Goal: Information Seeking & Learning: Learn about a topic

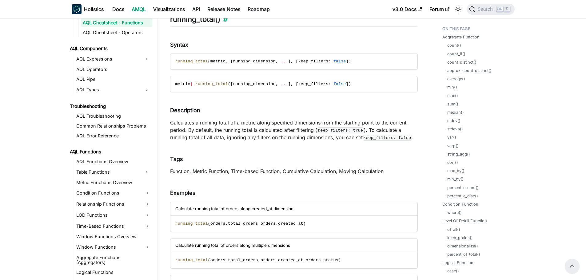
scroll to position [11447, 0]
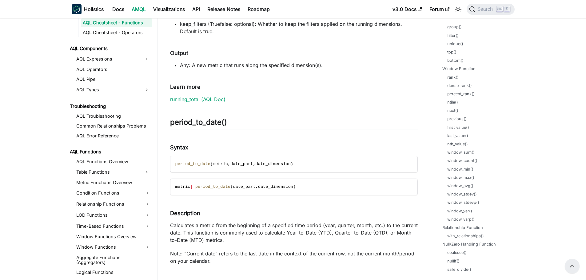
scroll to position [646, 0]
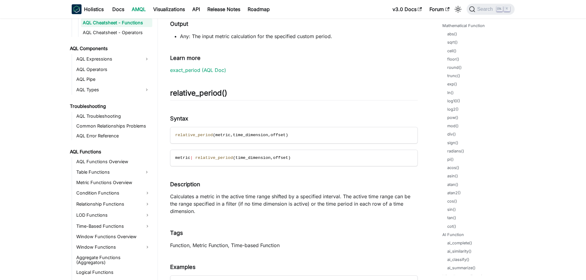
scroll to position [892, 0]
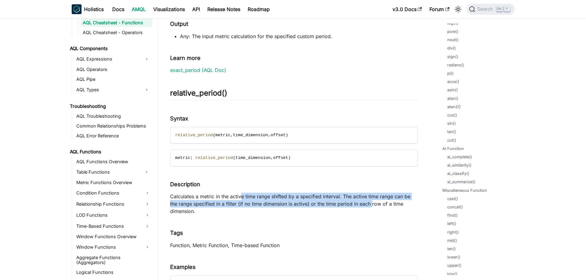
drag, startPoint x: 259, startPoint y: 197, endPoint x: 371, endPoint y: 204, distance: 112.0
click at [371, 204] on p "Calculates a metric in the active time range shifted by a specified interval. T…" at bounding box center [294, 204] width 248 height 22
drag, startPoint x: 311, startPoint y: 199, endPoint x: 391, endPoint y: 210, distance: 80.7
click at [391, 210] on p "Calculates a metric in the active time range shifted by a specified interval. T…" at bounding box center [294, 204] width 248 height 22
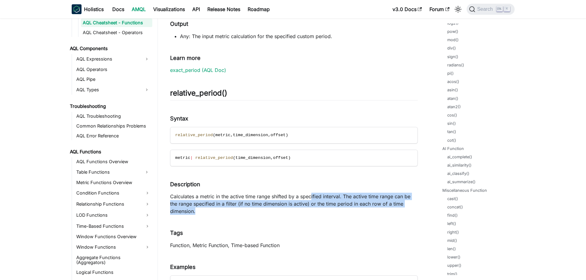
click at [391, 210] on p "Calculates a metric in the active time range shifted by a specified interval. T…" at bounding box center [294, 204] width 248 height 22
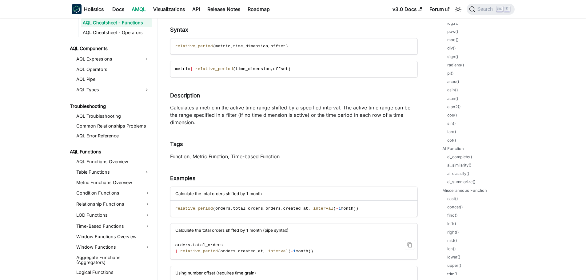
scroll to position [12804, 0]
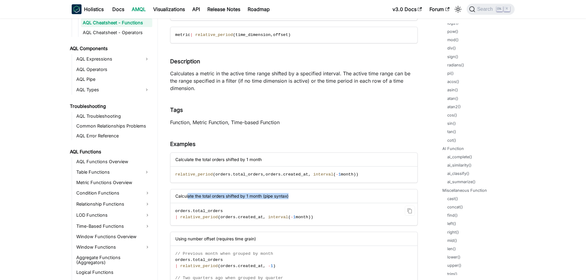
drag, startPoint x: 188, startPoint y: 198, endPoint x: 341, endPoint y: 200, distance: 152.6
click at [341, 200] on div "Calculate the total orders shifted by 1 month (pipe syntax)" at bounding box center [293, 197] width 247 height 14
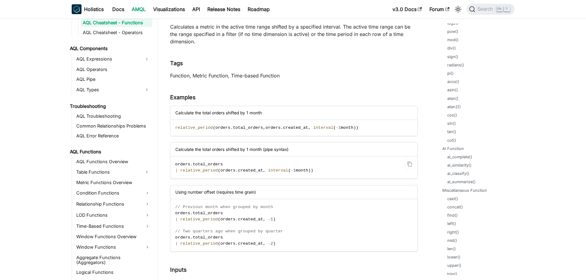
scroll to position [12896, 0]
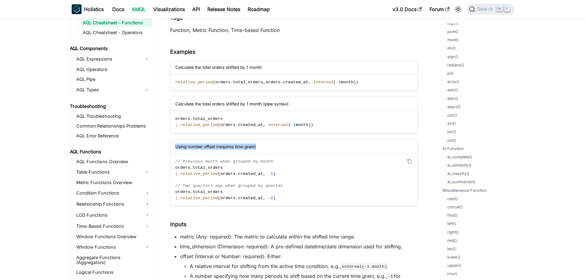
drag, startPoint x: 173, startPoint y: 146, endPoint x: 277, endPoint y: 148, distance: 104.0
click at [277, 148] on div "Using number offset (requires time grain)" at bounding box center [293, 147] width 247 height 14
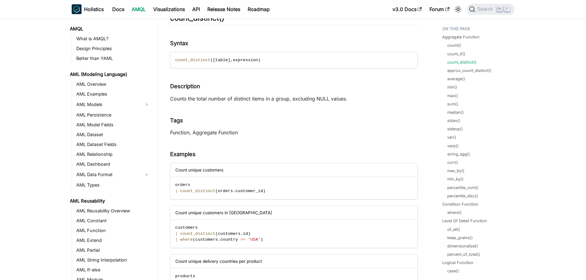
scroll to position [224, 0]
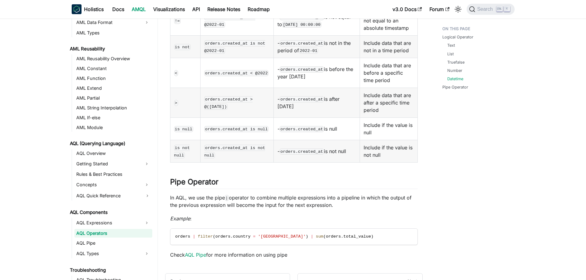
scroll to position [162, 0]
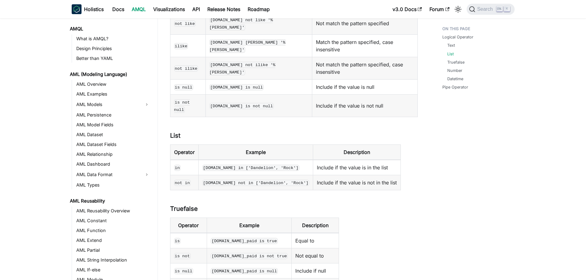
scroll to position [162, 0]
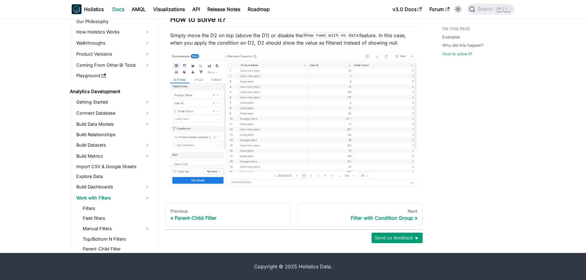
scroll to position [67, 0]
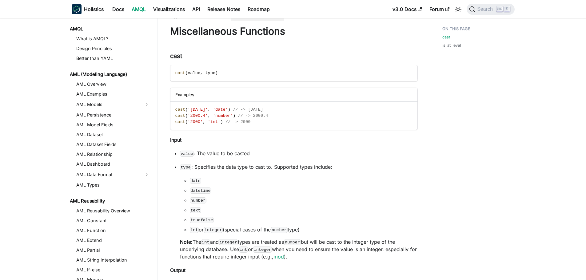
scroll to position [370, 0]
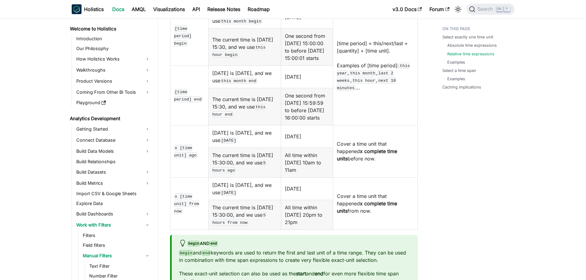
scroll to position [257, 0]
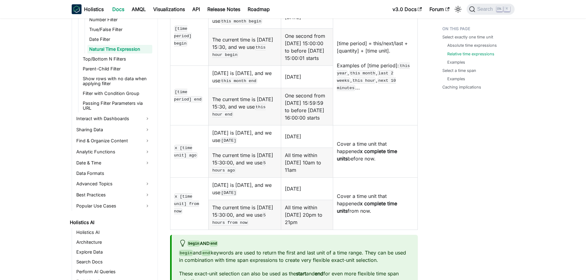
click at [302, 148] on td "2024-04-10" at bounding box center [307, 136] width 52 height 22
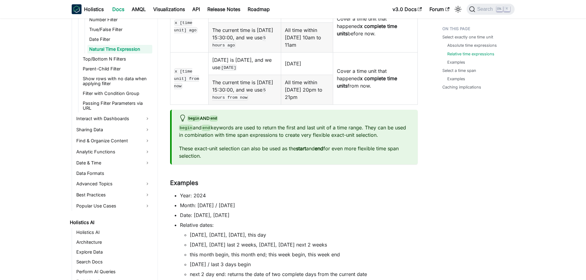
scroll to position [1015, 0]
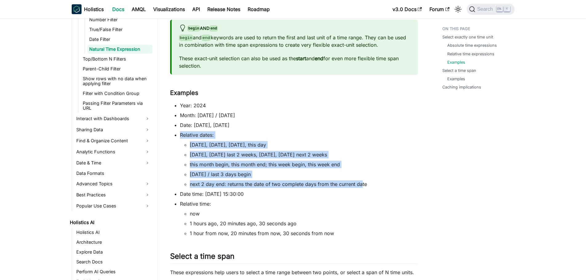
drag, startPoint x: 178, startPoint y: 166, endPoint x: 389, endPoint y: 224, distance: 218.8
click at [389, 226] on ul "Year: 2024 Month: Apr 2024 / April 2024 Date: 30 April 2024, 2024-04-30 Relativ…" at bounding box center [294, 169] width 248 height 135
click at [389, 188] on li "next 2 day end: returns the date of two complete days from the current date" at bounding box center [304, 184] width 228 height 7
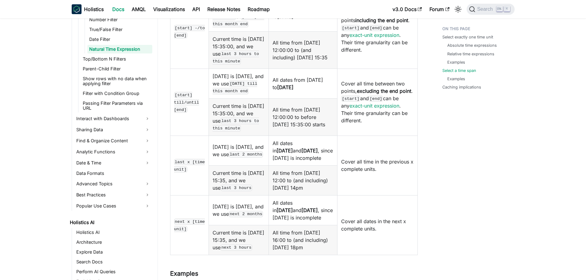
scroll to position [1323, 0]
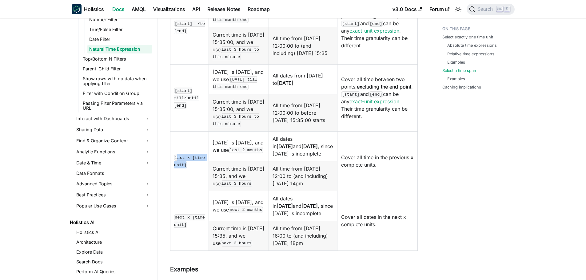
drag, startPoint x: 176, startPoint y: 202, endPoint x: 207, endPoint y: 220, distance: 36.3
click at [207, 191] on td "last x [time unit]" at bounding box center [189, 161] width 39 height 60
click at [336, 191] on td "All time from 2024-01-01 12:00 to (and including) 2024-01-01 14pm" at bounding box center [303, 176] width 69 height 30
drag, startPoint x: 181, startPoint y: 199, endPoint x: 198, endPoint y: 217, distance: 25.0
click at [198, 191] on td "last x [time unit]" at bounding box center [189, 161] width 39 height 60
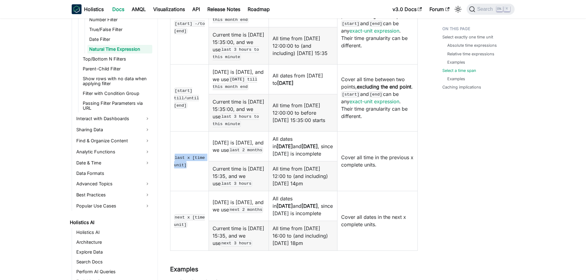
click at [199, 191] on td "last x [time unit]" at bounding box center [189, 161] width 39 height 60
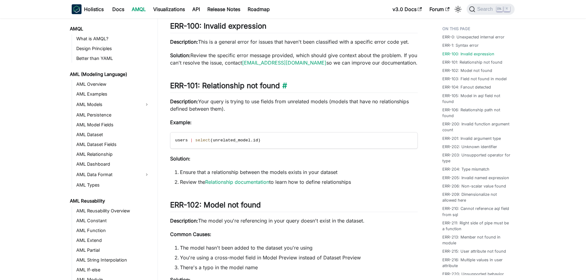
scroll to position [229, 0]
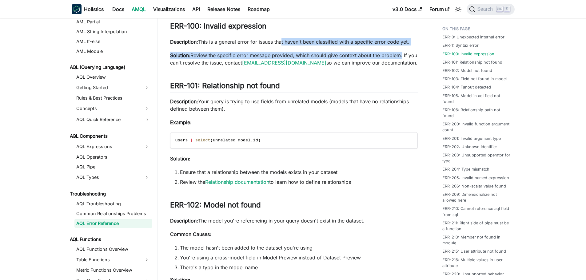
drag, startPoint x: 282, startPoint y: 44, endPoint x: 400, endPoint y: 51, distance: 118.4
drag, startPoint x: 202, startPoint y: 42, endPoint x: 369, endPoint y: 47, distance: 166.9
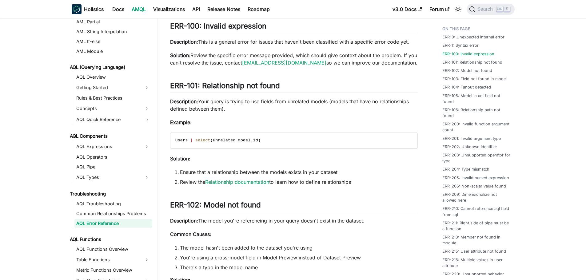
click at [412, 53] on p "Solution: Review the specific error message provided, which should give context…" at bounding box center [294, 59] width 248 height 15
drag, startPoint x: 376, startPoint y: 57, endPoint x: 410, endPoint y: 58, distance: 34.2
click at [410, 58] on p "Solution: Review the specific error message provided, which should give context…" at bounding box center [294, 59] width 248 height 15
